Goal: Obtain resource: Download file/media

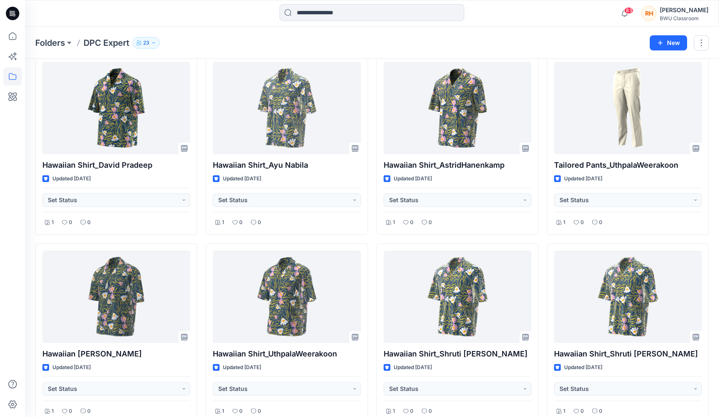
scroll to position [2697, 0]
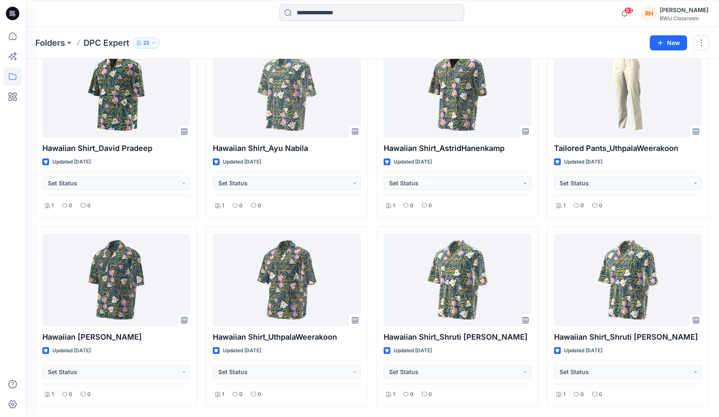
click at [353, 11] on input at bounding box center [372, 12] width 185 height 17
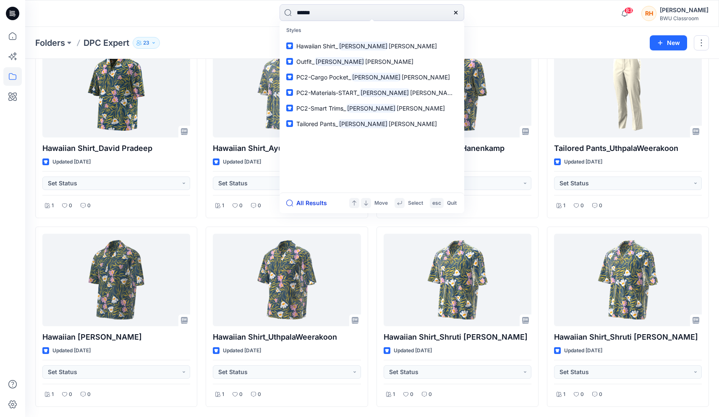
type input "******"
click at [310, 202] on button "All Results" at bounding box center [309, 203] width 46 height 10
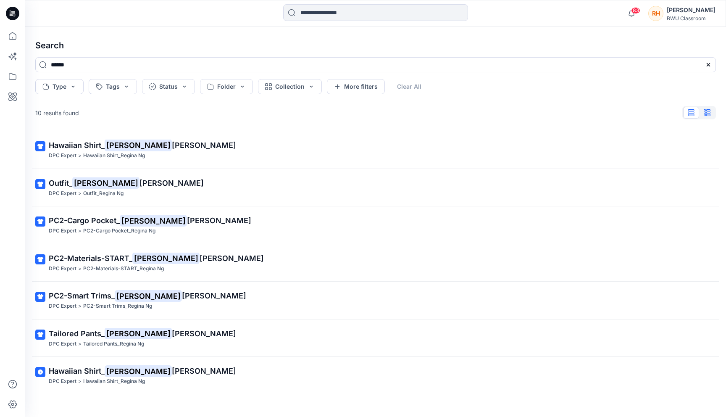
click at [709, 114] on icon "button" at bounding box center [708, 112] width 4 height 7
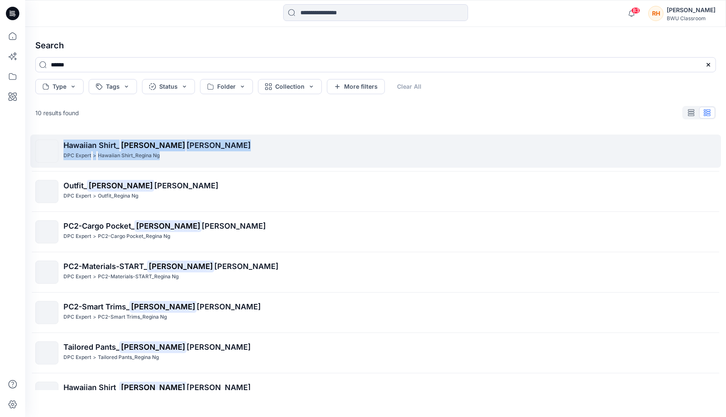
click at [144, 142] on mark "[PERSON_NAME]" at bounding box center [152, 145] width 67 height 12
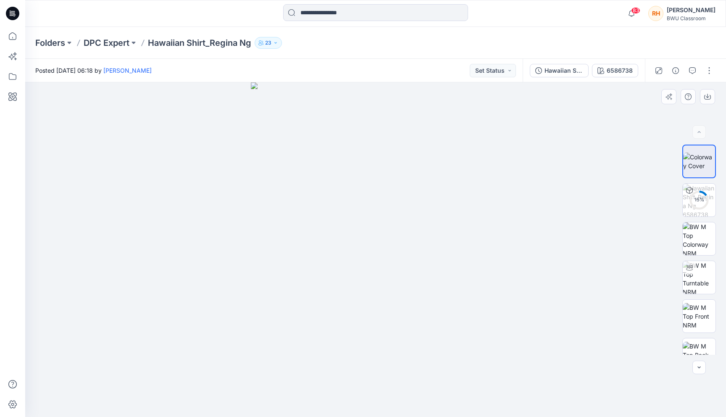
drag, startPoint x: 517, startPoint y: 241, endPoint x: 426, endPoint y: 244, distance: 91.6
click at [426, 244] on div at bounding box center [375, 249] width 701 height 334
click at [706, 198] on div "12 %" at bounding box center [699, 199] width 20 height 7
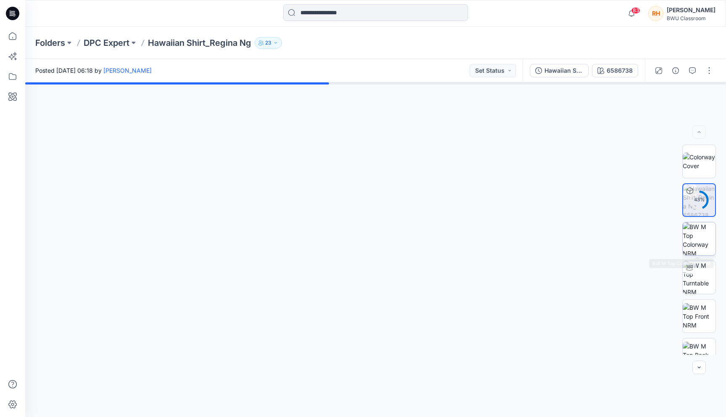
click at [700, 239] on img at bounding box center [698, 238] width 33 height 33
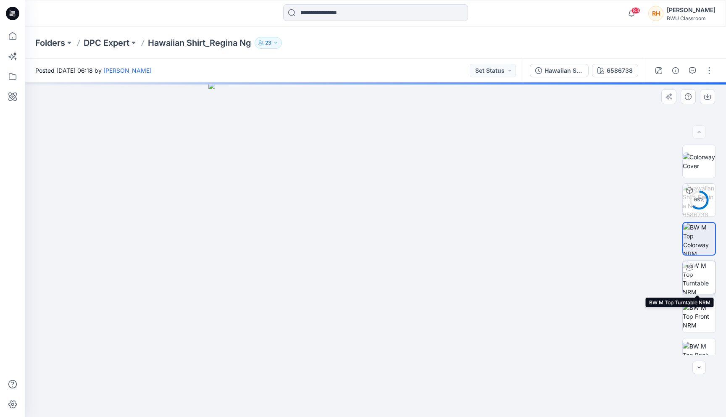
click at [698, 278] on img at bounding box center [698, 277] width 33 height 33
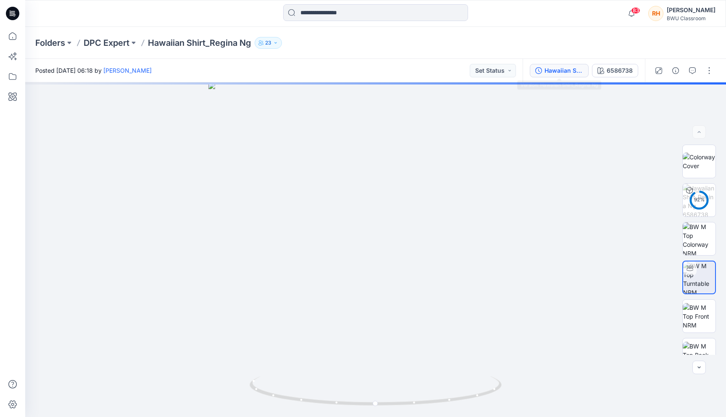
click at [537, 67] on icon "button" at bounding box center [538, 70] width 7 height 7
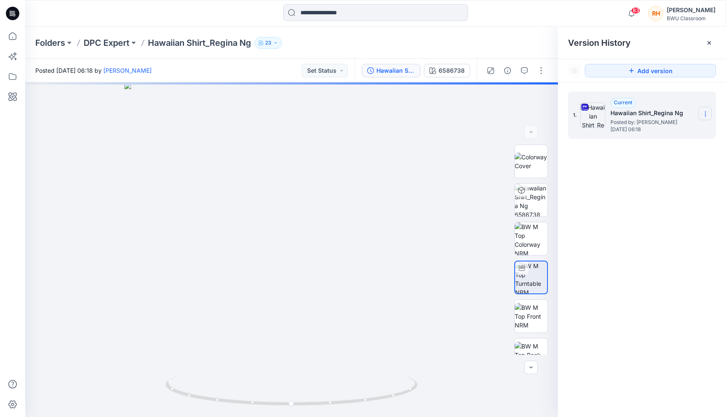
click at [704, 116] on icon at bounding box center [705, 113] width 7 height 7
click at [686, 129] on span "Download Source BW File" at bounding box center [662, 130] width 71 height 10
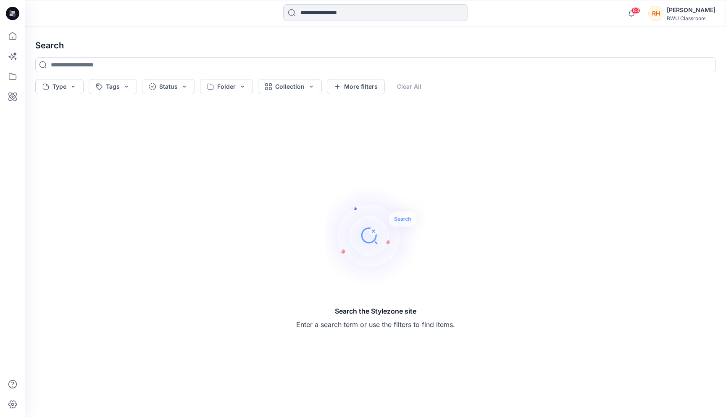
click at [320, 14] on input at bounding box center [375, 12] width 185 height 17
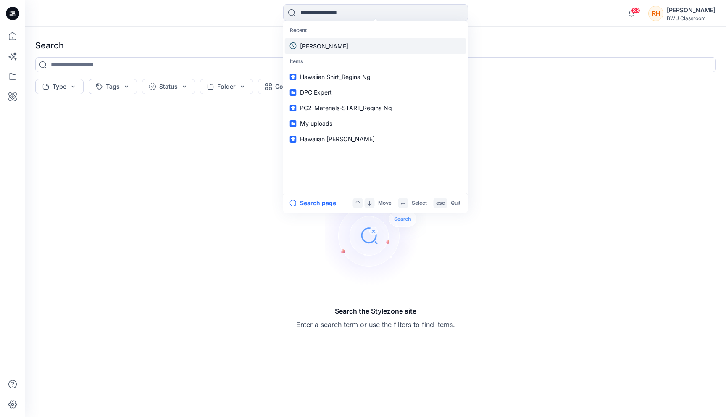
click at [318, 46] on link "[PERSON_NAME]" at bounding box center [375, 46] width 181 height 16
type input "******"
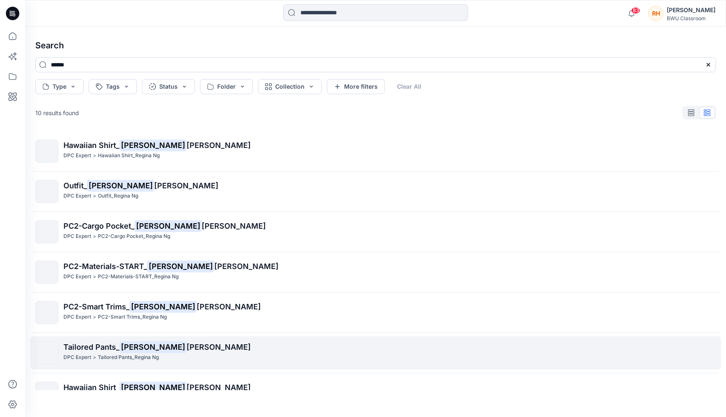
click at [144, 351] on mark "[PERSON_NAME]" at bounding box center [152, 347] width 67 height 12
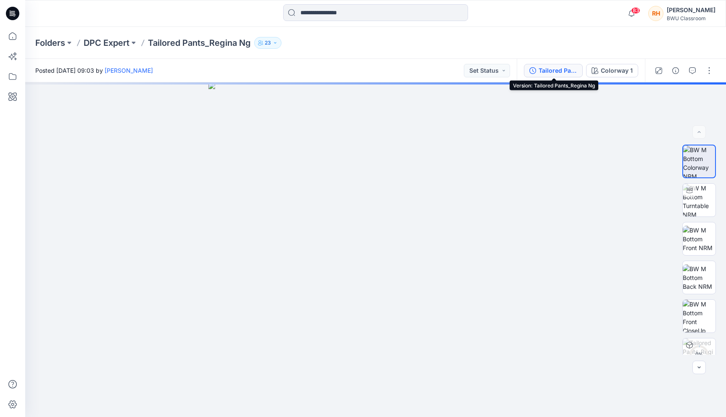
click at [541, 69] on div "Tailored Pants_Regina Ng" at bounding box center [557, 70] width 39 height 9
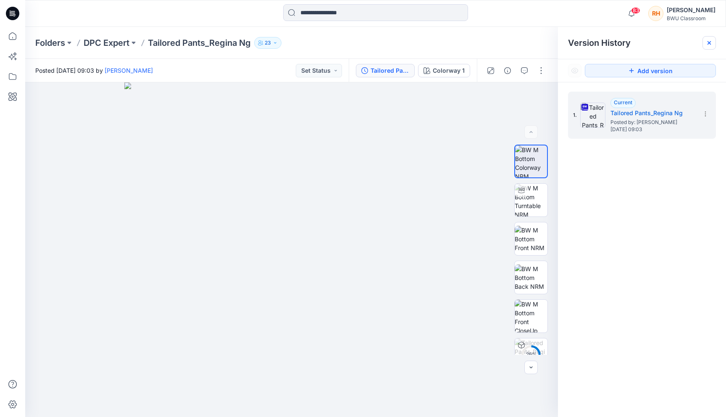
click at [705, 45] on div at bounding box center [708, 42] width 13 height 13
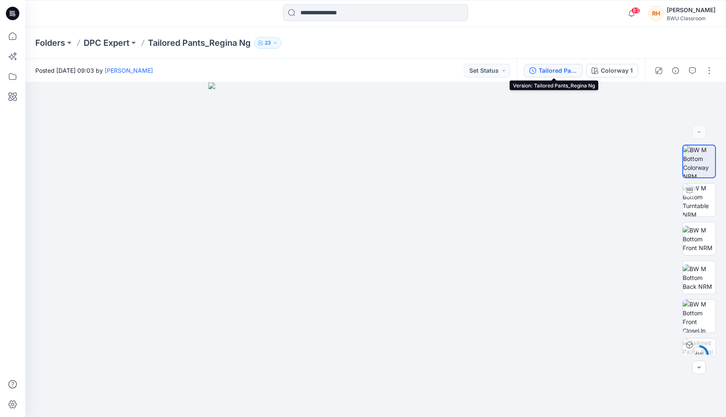
click at [539, 67] on div "Tailored Pants_Regina Ng" at bounding box center [557, 70] width 39 height 9
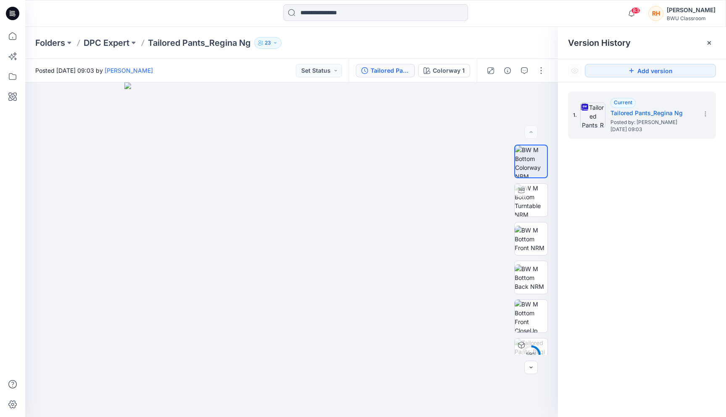
click at [504, 38] on div "Folders DPC Expert Tailored Pants_Regina Ng 23" at bounding box center [342, 43] width 615 height 12
click at [711, 43] on icon at bounding box center [709, 42] width 7 height 7
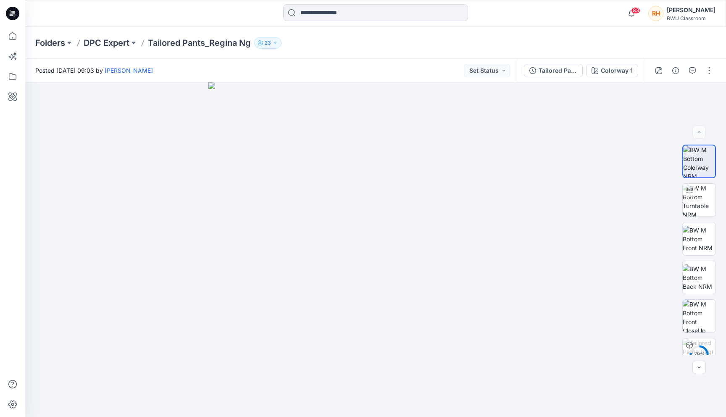
click at [701, 69] on div at bounding box center [684, 71] width 78 height 24
click at [710, 71] on button "button" at bounding box center [708, 70] width 13 height 13
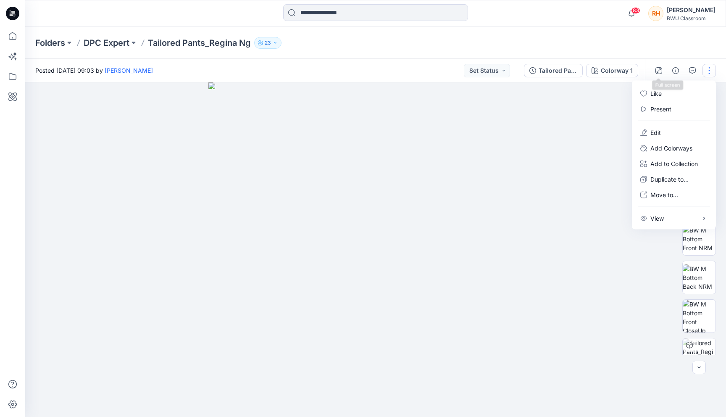
click at [653, 52] on div "Folders DPC Expert Tailored Pants_Regina Ng 23" at bounding box center [375, 43] width 701 height 32
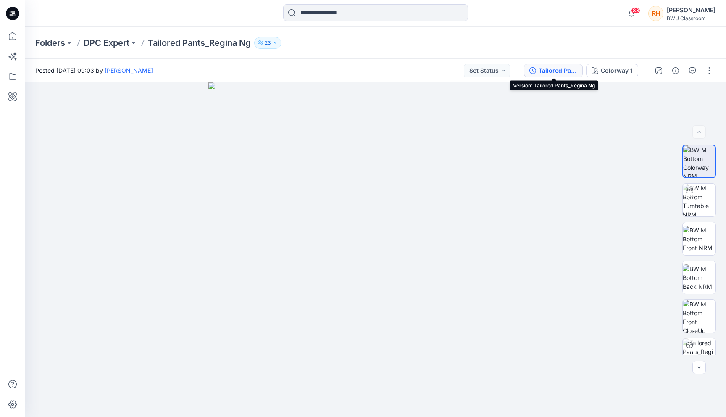
click at [552, 71] on div "Tailored Pants_Regina Ng" at bounding box center [557, 70] width 39 height 9
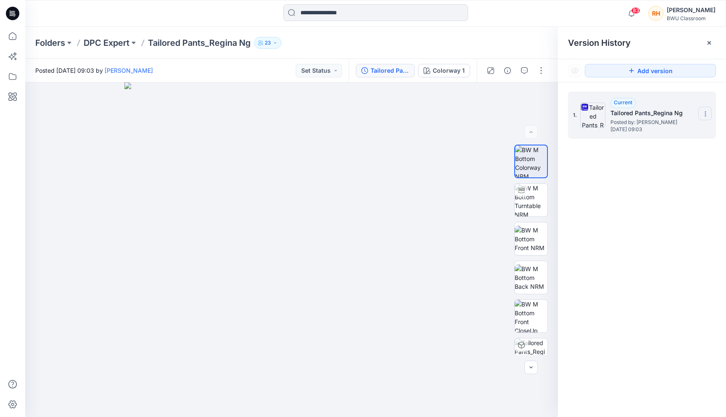
click at [704, 114] on icon at bounding box center [705, 113] width 7 height 7
click at [666, 127] on span "Download Source BW File" at bounding box center [662, 130] width 71 height 10
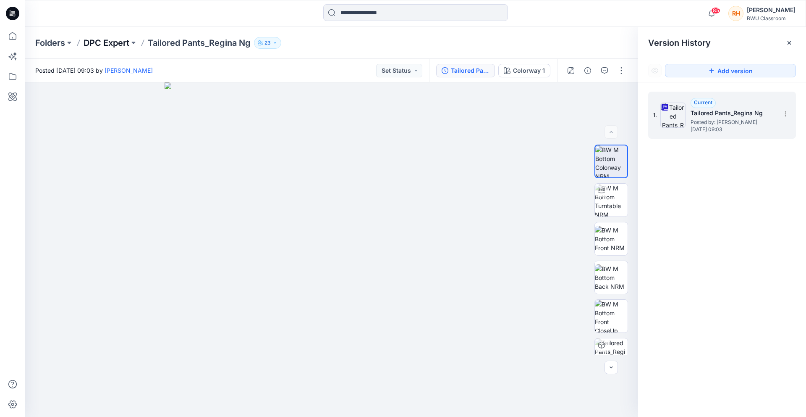
click at [123, 41] on p "DPC Expert" at bounding box center [107, 43] width 46 height 12
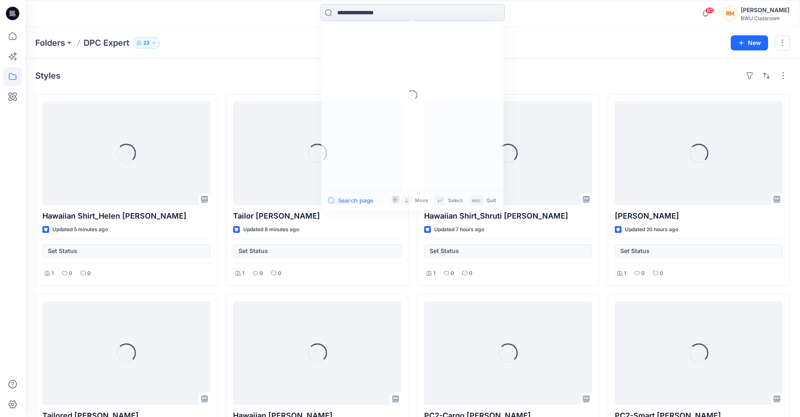
click at [360, 11] on input at bounding box center [412, 12] width 185 height 17
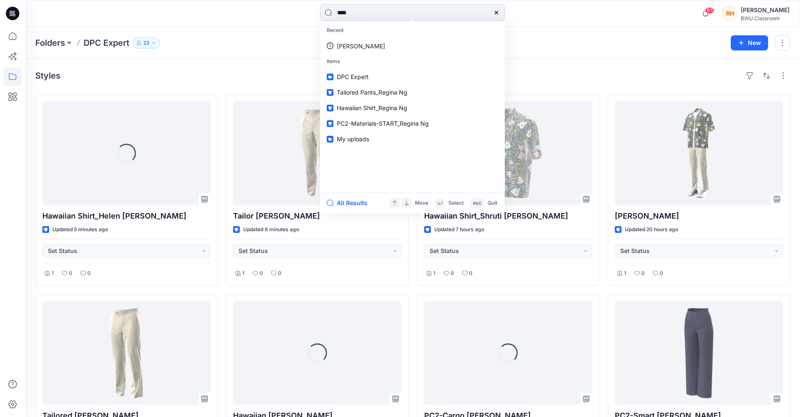
type input "*****"
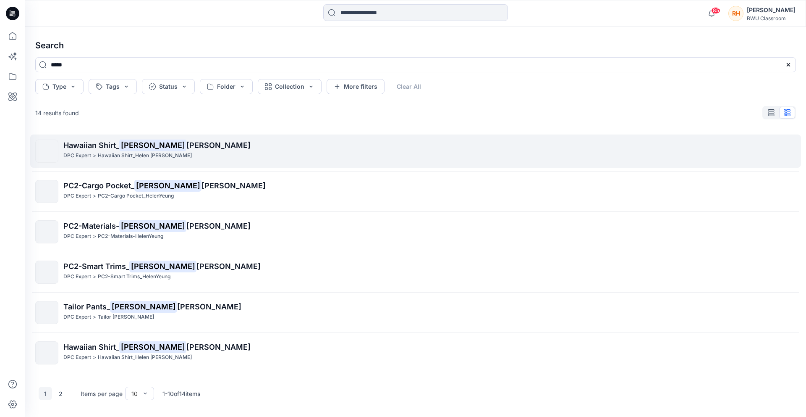
click at [136, 147] on mark "[PERSON_NAME]" at bounding box center [152, 145] width 67 height 12
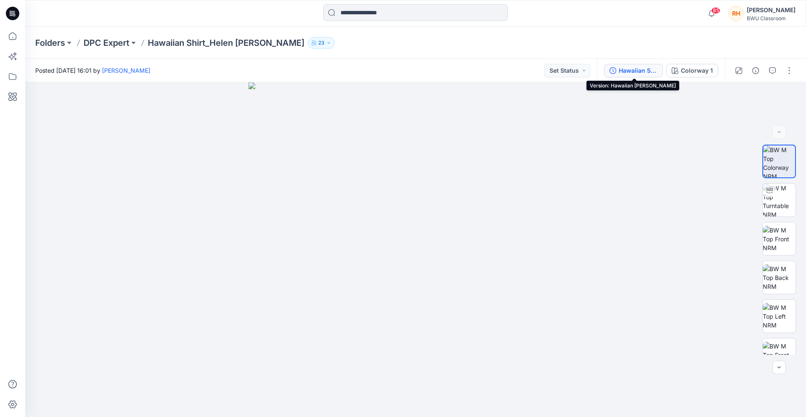
click at [648, 71] on div "Hawaiian Shirt_Helen [PERSON_NAME]" at bounding box center [638, 70] width 39 height 9
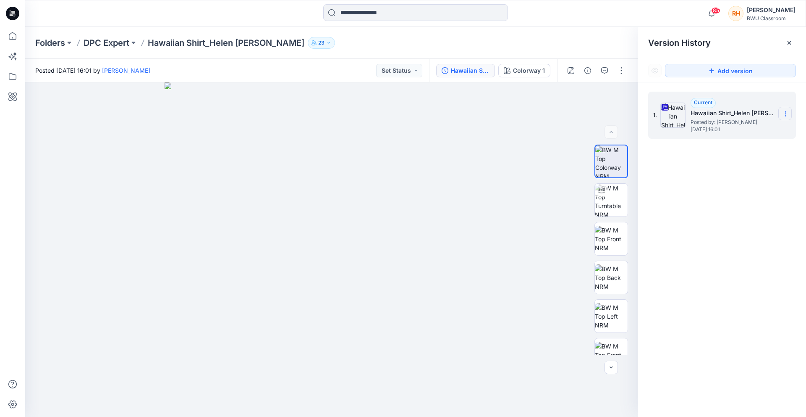
click at [719, 112] on section at bounding box center [785, 113] width 13 height 13
click at [719, 132] on span "Download Source BW File" at bounding box center [743, 130] width 71 height 10
click at [131, 44] on button at bounding box center [133, 43] width 8 height 12
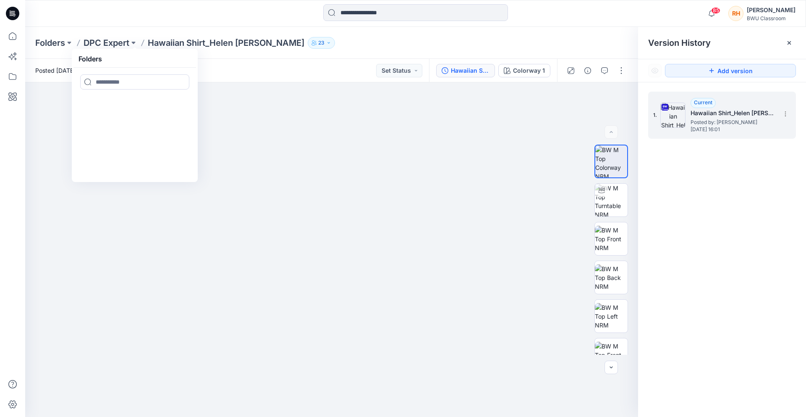
click at [207, 36] on div "Folders DPC Expert Folders Hawaiian Shirt_Helen [PERSON_NAME] 23" at bounding box center [415, 43] width 781 height 32
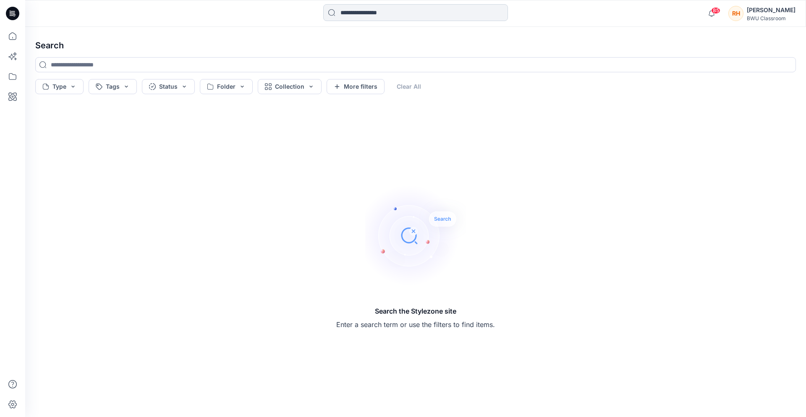
click at [350, 5] on input at bounding box center [415, 12] width 185 height 17
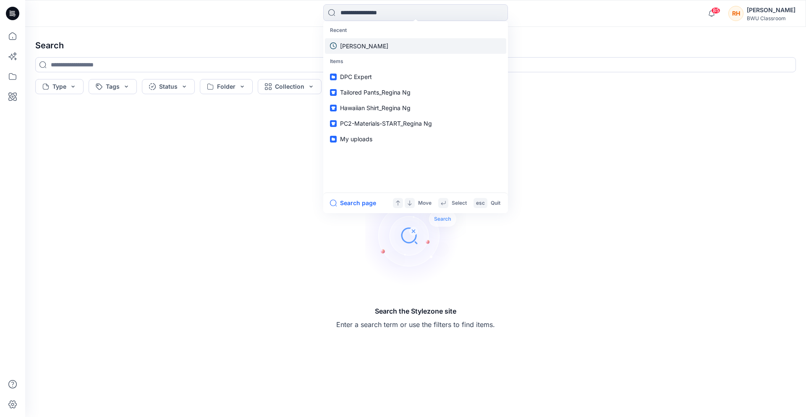
click at [360, 49] on link "[PERSON_NAME]" at bounding box center [415, 46] width 181 height 16
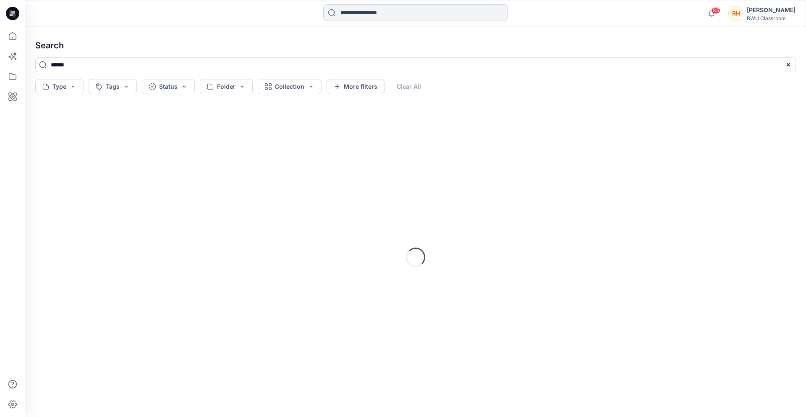
click at [370, 15] on input at bounding box center [415, 12] width 185 height 17
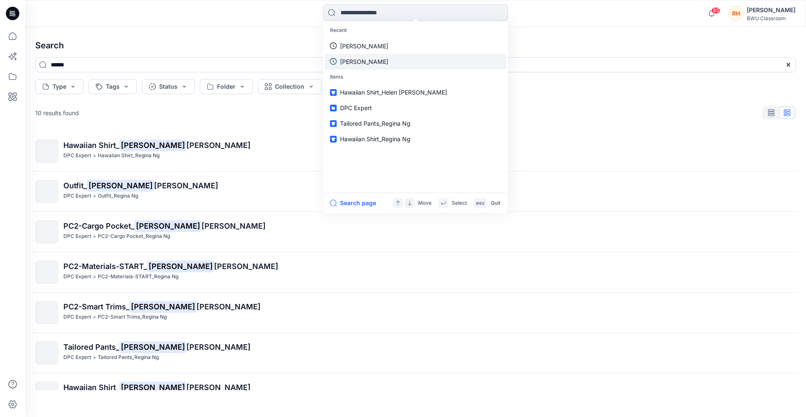
click at [365, 61] on link "[PERSON_NAME]" at bounding box center [415, 62] width 181 height 16
type input "*****"
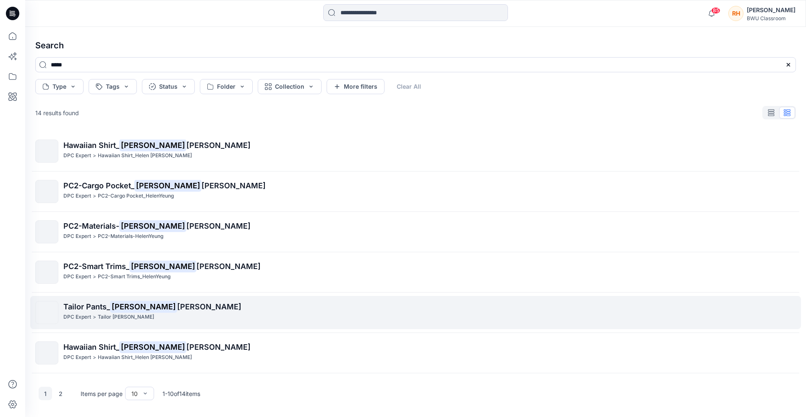
click at [177, 309] on span "[PERSON_NAME]" at bounding box center [209, 306] width 64 height 9
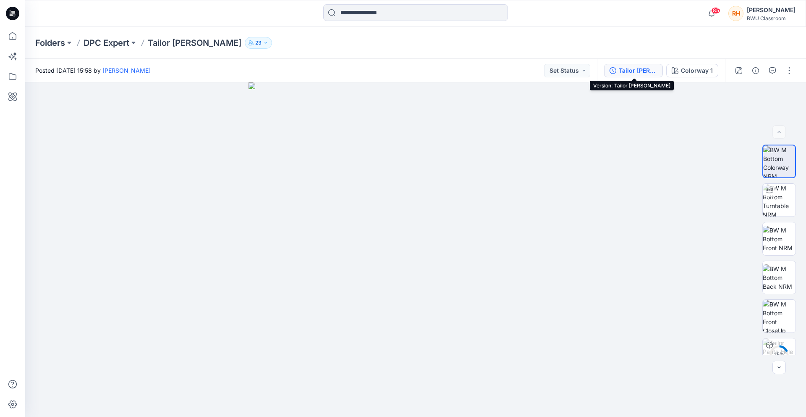
click at [643, 72] on div "Tailor [PERSON_NAME]" at bounding box center [638, 70] width 39 height 9
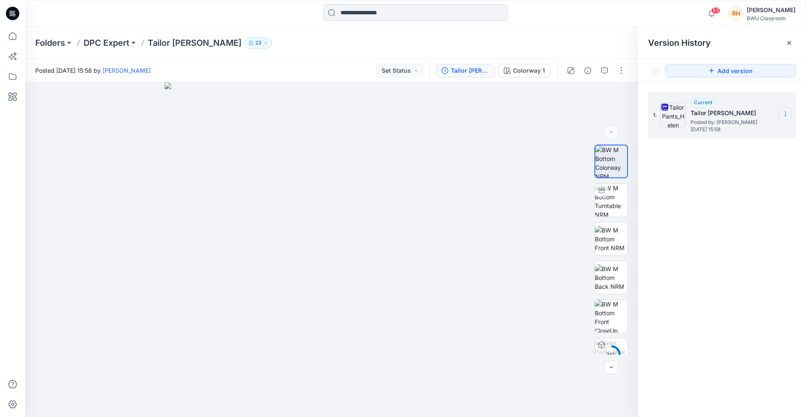
click at [719, 112] on icon at bounding box center [785, 113] width 7 height 7
click at [719, 129] on span "Download Source BW File" at bounding box center [743, 130] width 71 height 10
